Goal: Navigation & Orientation: Understand site structure

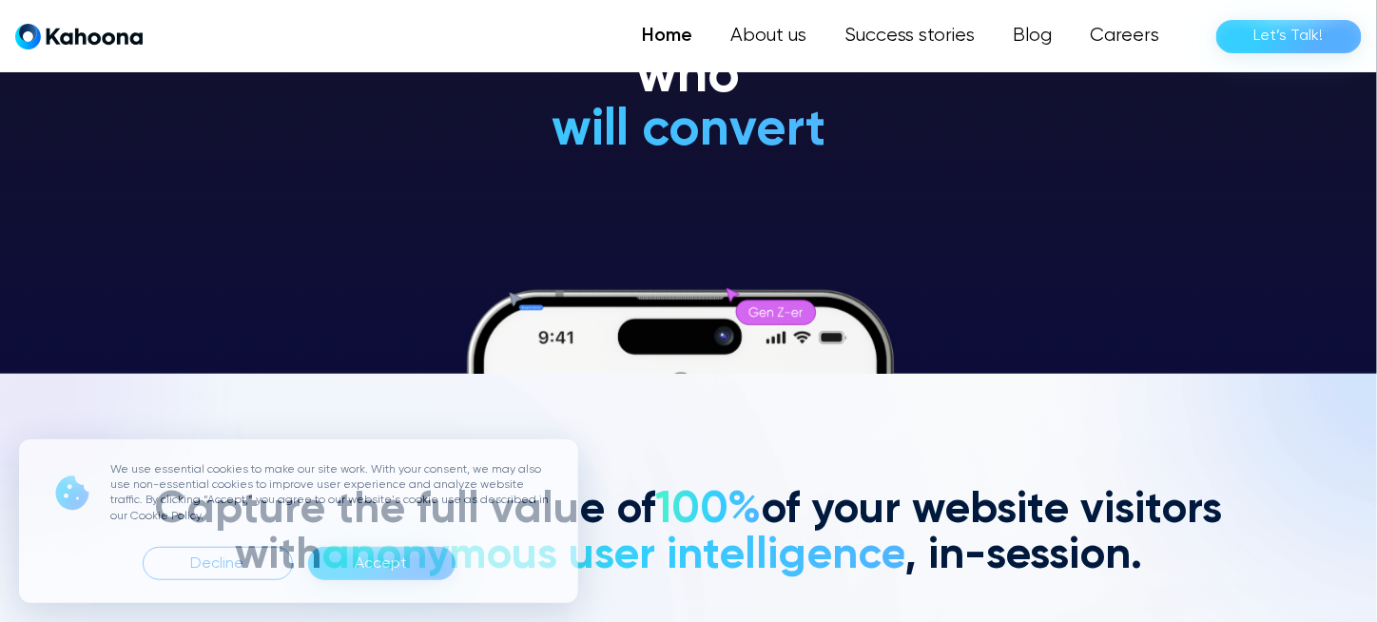
scroll to position [287, 0]
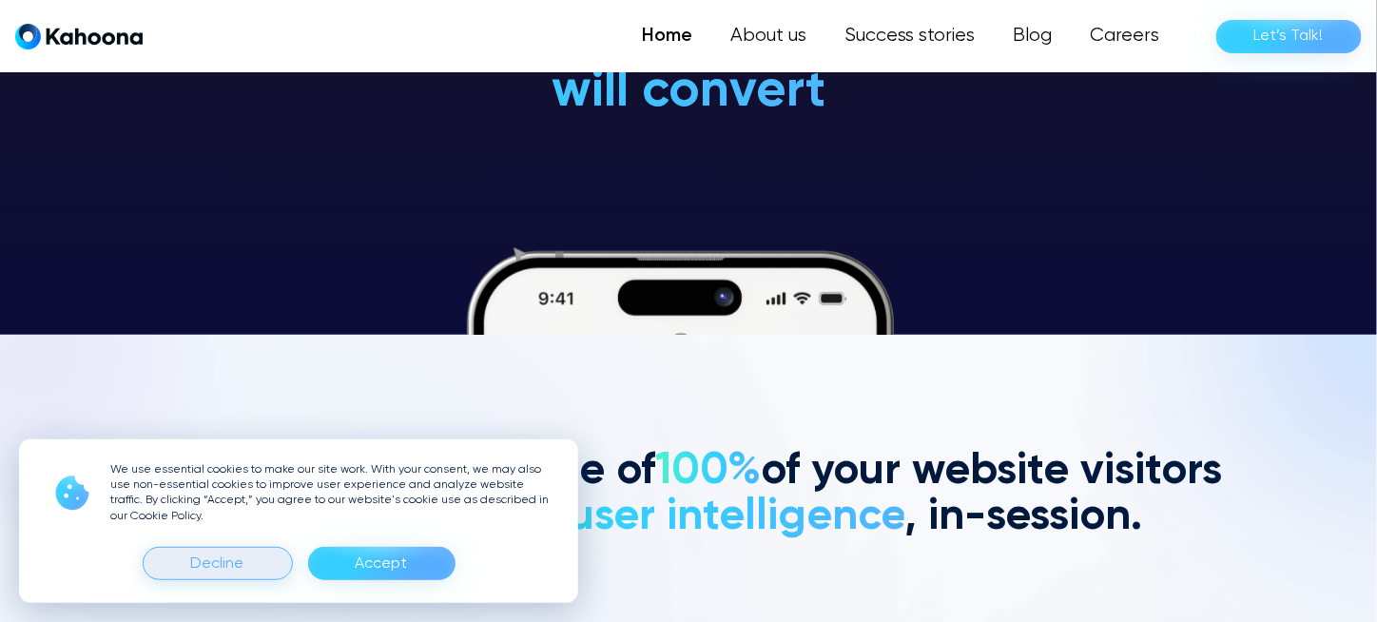
click at [232, 558] on div "Decline" at bounding box center [217, 564] width 53 height 30
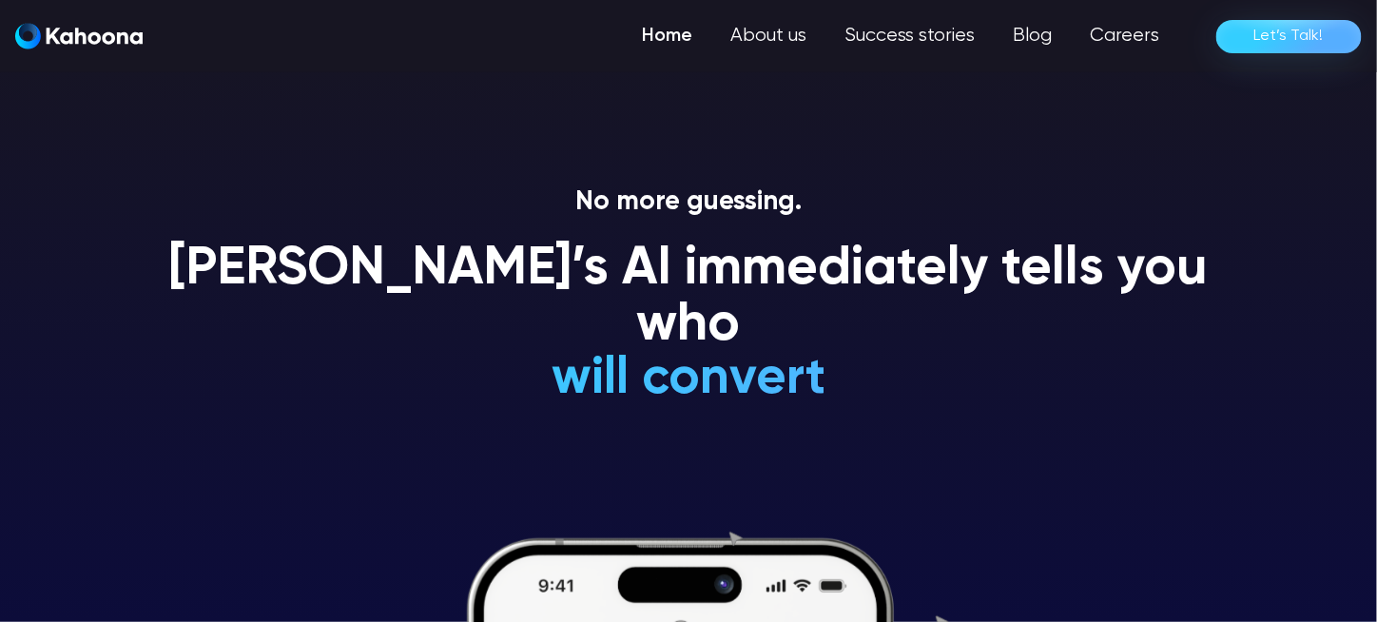
scroll to position [0, 0]
click at [776, 41] on link "About us" at bounding box center [767, 36] width 116 height 38
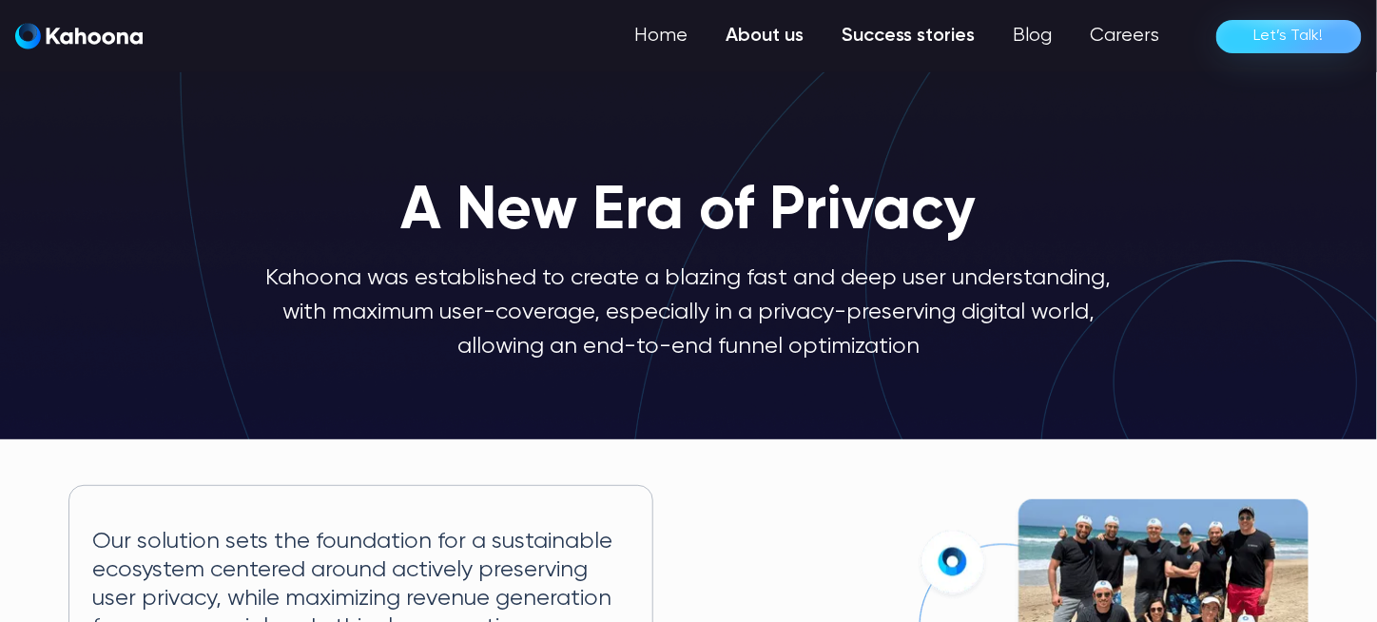
click at [869, 34] on link "Success stories" at bounding box center [908, 36] width 171 height 38
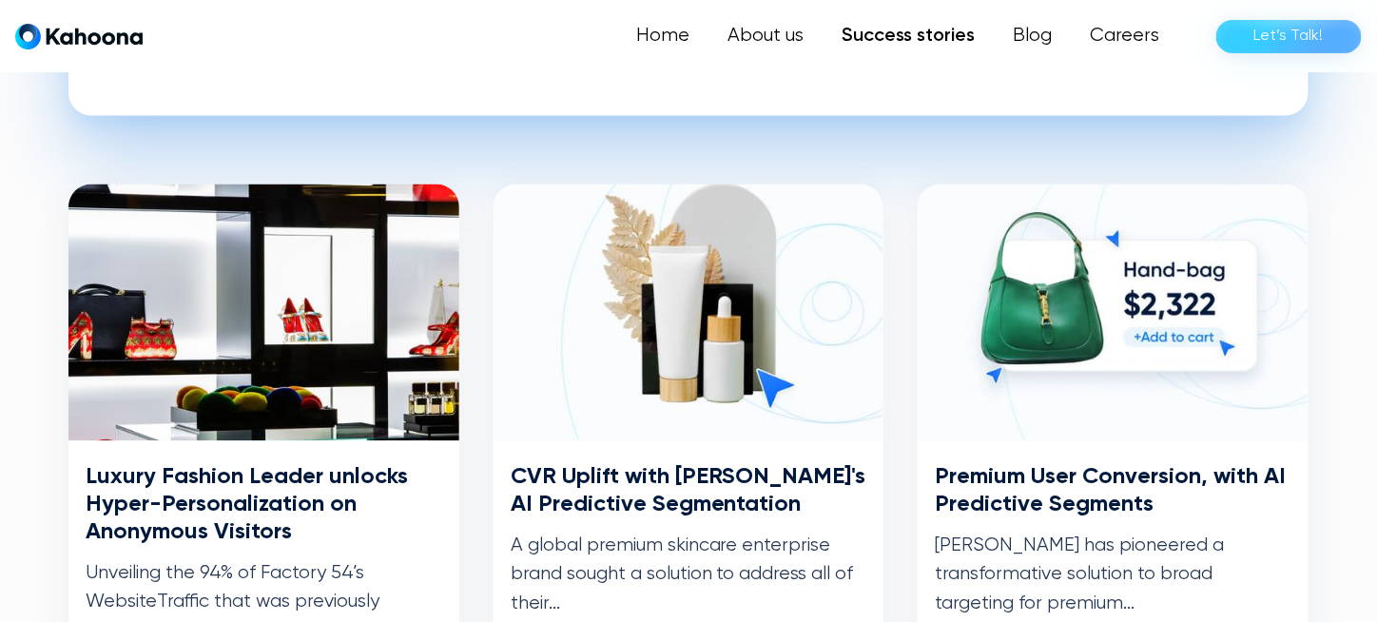
scroll to position [863, 0]
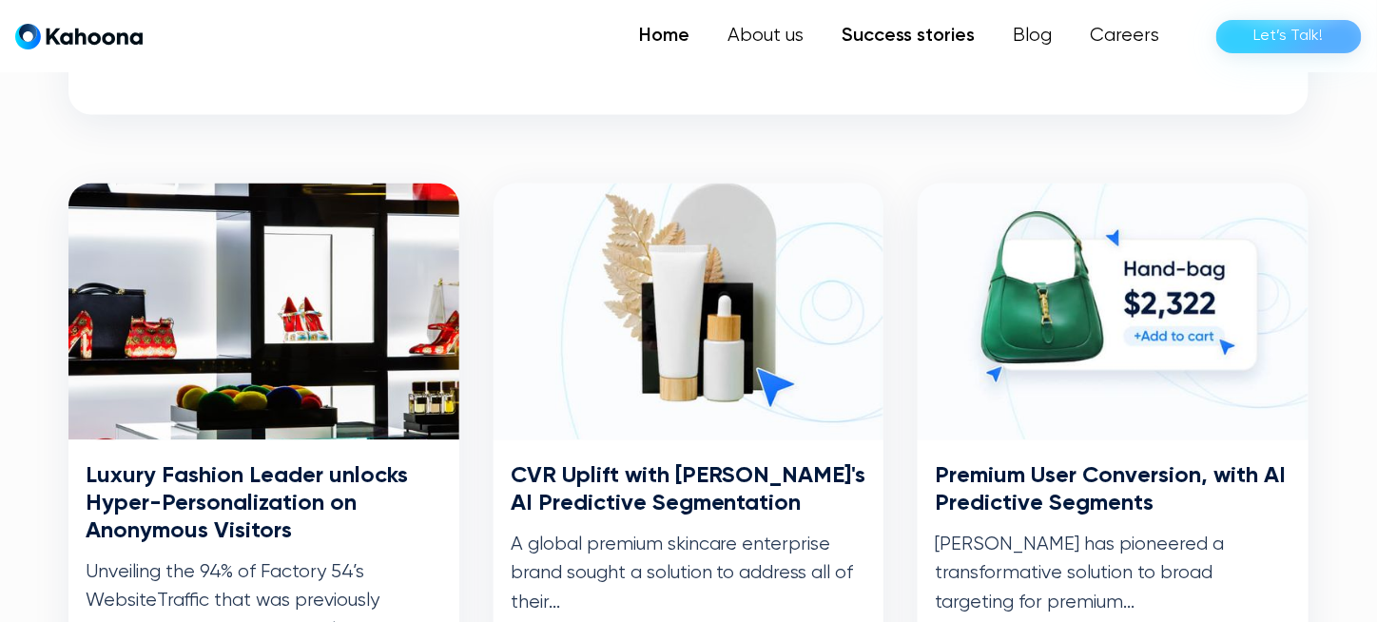
click at [695, 38] on link "Home" at bounding box center [664, 36] width 88 height 38
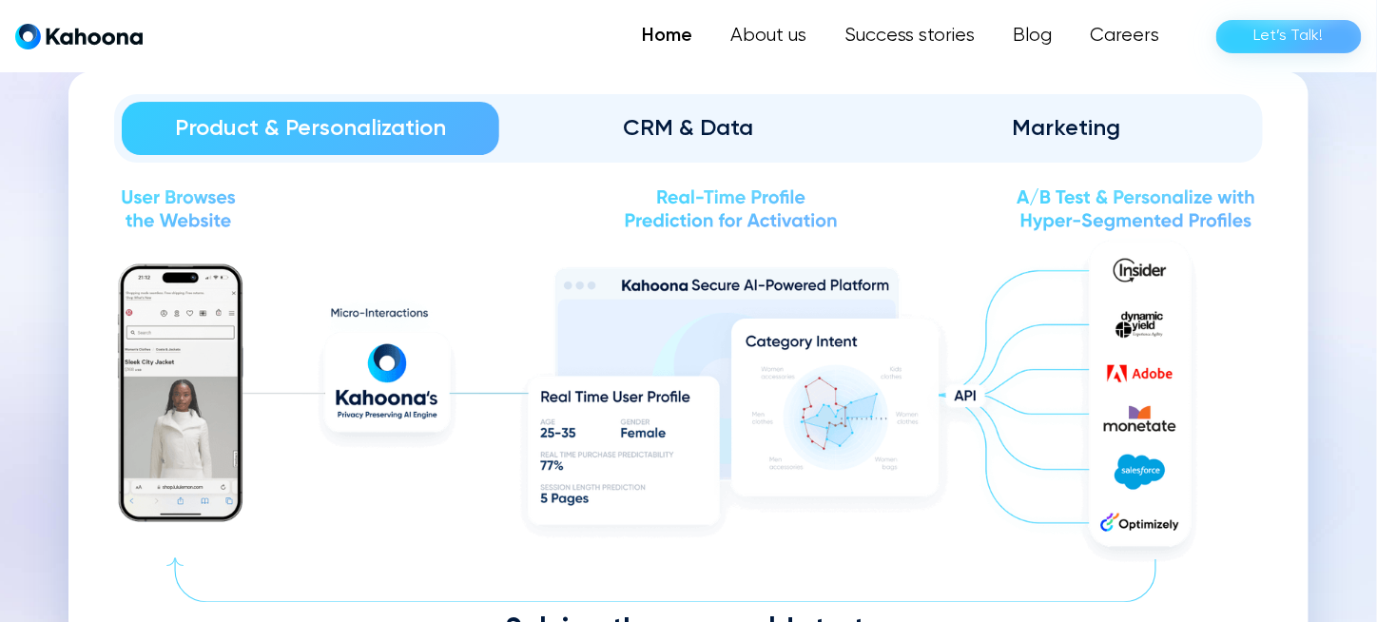
scroll to position [2108, 0]
